Goal: Check status: Check status

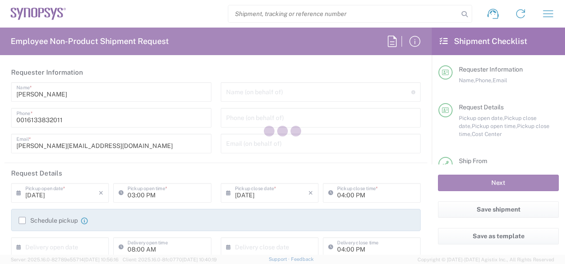
type input "CA02, SG, MSIP1, AE 460307"
type input "[GEOGRAPHIC_DATA]"
type input "Department"
type input "[GEOGRAPHIC_DATA]"
type input "Delivered at Place"
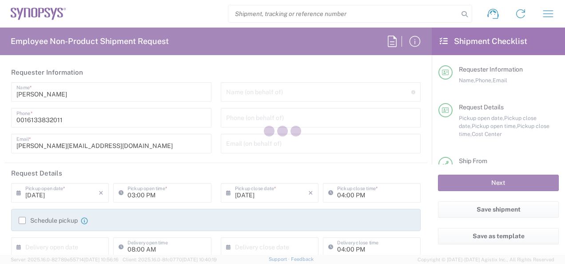
type input "[GEOGRAPHIC_DATA]"
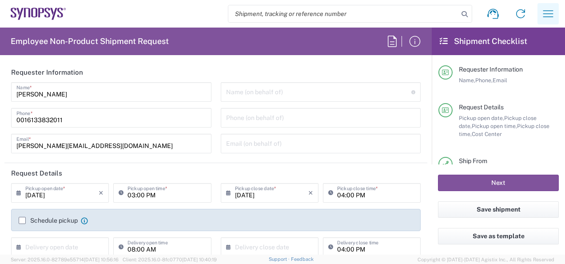
type input "Ottawa CA17"
click at [546, 12] on icon "button" at bounding box center [548, 14] width 14 height 14
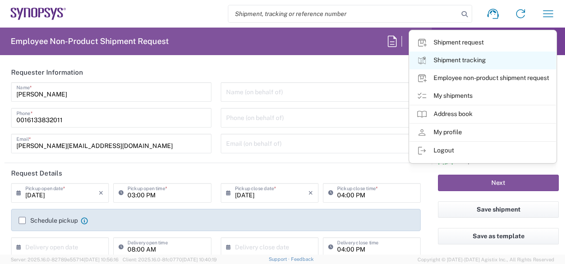
click at [466, 57] on link "Shipment tracking" at bounding box center [483, 61] width 147 height 18
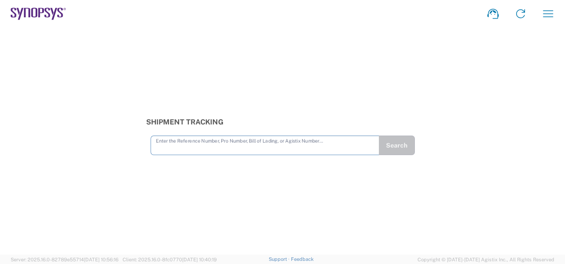
click at [169, 145] on input "text" at bounding box center [265, 145] width 218 height 16
type input "56275758"
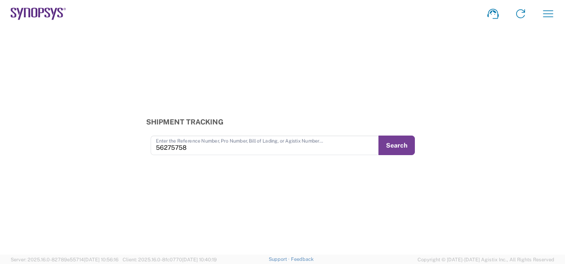
click at [400, 143] on button "Search" at bounding box center [397, 146] width 36 height 20
